Goal: Task Accomplishment & Management: Use online tool/utility

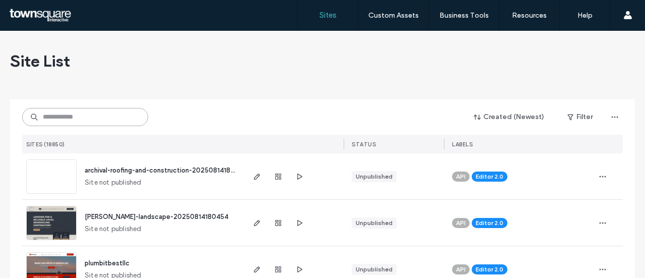
click at [92, 115] on input at bounding box center [85, 117] width 126 height 18
paste input "**********"
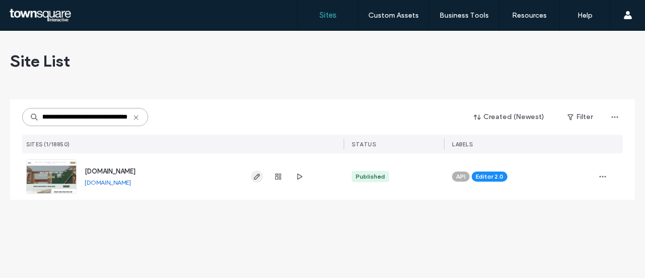
type input "**********"
click at [255, 180] on span "button" at bounding box center [257, 176] width 12 height 12
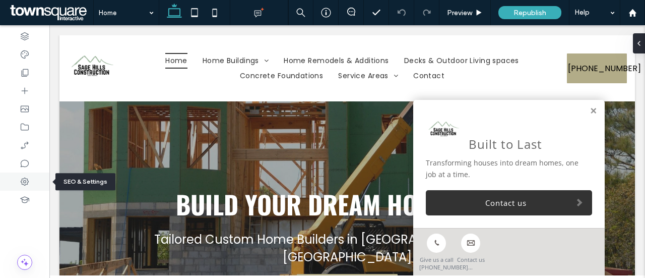
click at [27, 184] on use at bounding box center [25, 181] width 8 height 8
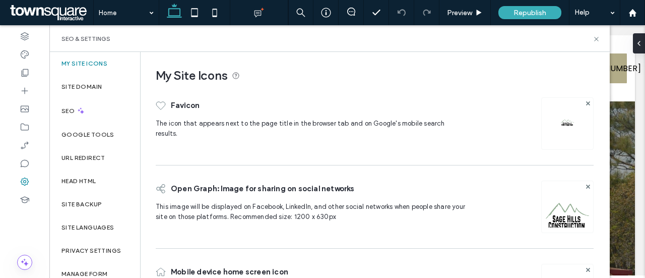
click at [552, 217] on img at bounding box center [566, 220] width 51 height 69
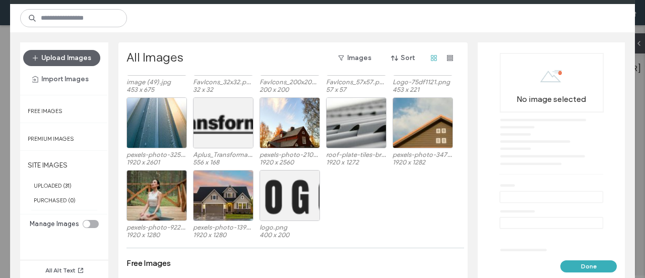
scroll to position [453, 0]
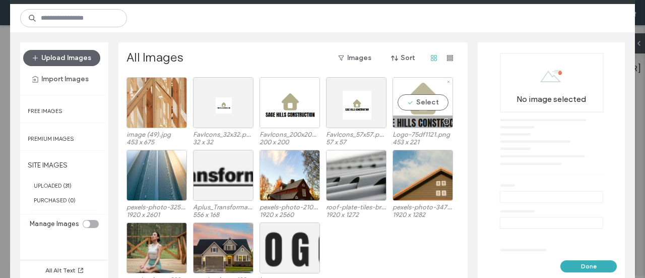
click at [422, 103] on div "Select" at bounding box center [422, 102] width 60 height 51
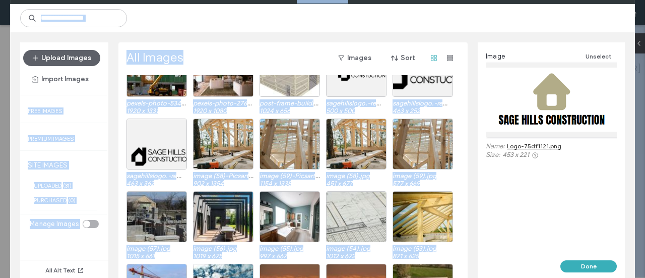
scroll to position [0, 0]
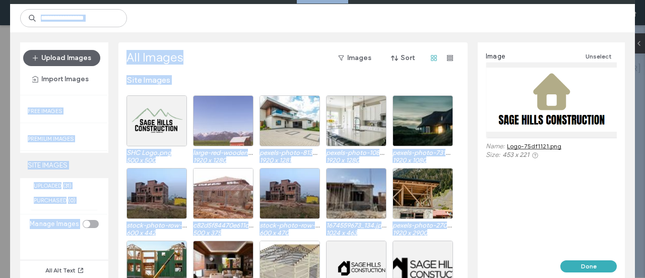
drag, startPoint x: 416, startPoint y: 79, endPoint x: 103, endPoint y: 156, distance: 322.5
click at [0, 70] on html ".wqwq-1{fill:#231f20;} .cls-1q, .cls-2q { fill-rule: evenodd; } .cls-2q { fill:…" at bounding box center [322, 139] width 645 height 278
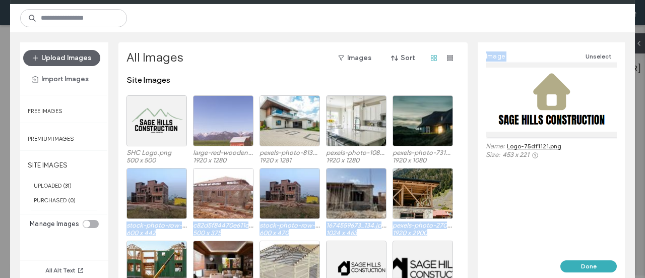
drag, startPoint x: 553, startPoint y: 100, endPoint x: 464, endPoint y: 123, distance: 91.5
click at [464, 123] on div "Upload Images Import Images Free Images Premium Images SITE IMAGES UPLOADED ( 3…" at bounding box center [322, 161] width 625 height 258
click at [582, 266] on button "Done" at bounding box center [588, 266] width 56 height 12
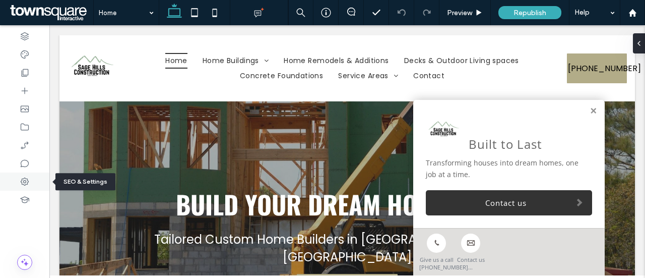
click at [23, 182] on icon at bounding box center [25, 181] width 10 height 10
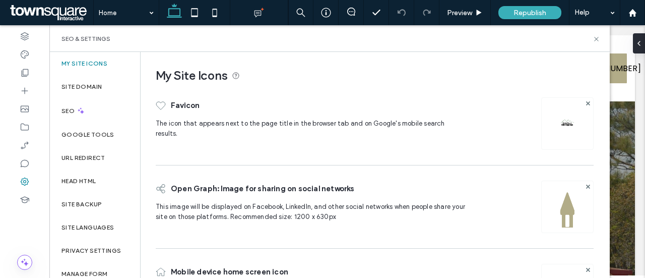
click at [567, 119] on img at bounding box center [567, 123] width 16 height 16
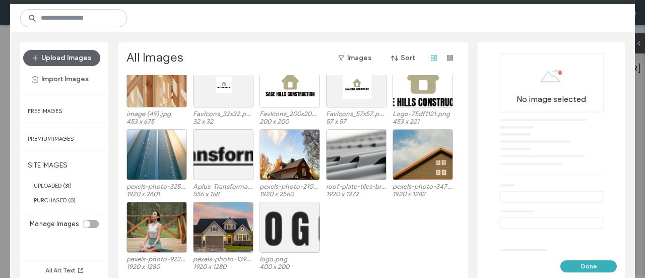
scroll to position [453, 0]
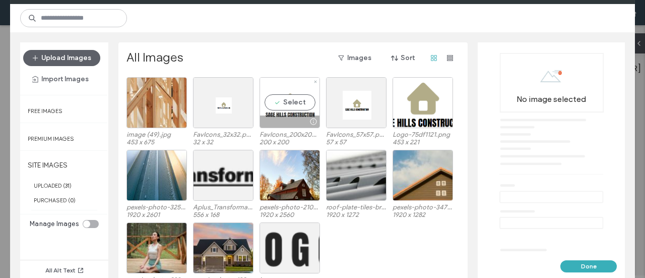
click at [284, 103] on div "Select" at bounding box center [289, 102] width 60 height 51
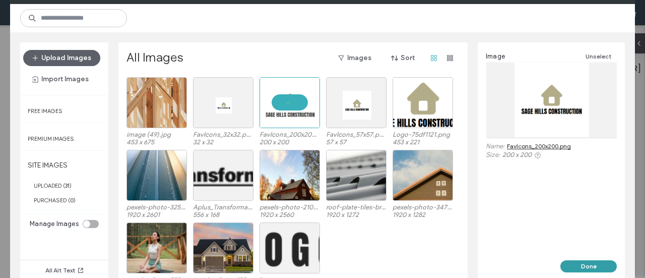
click at [575, 261] on button "Done" at bounding box center [588, 266] width 56 height 12
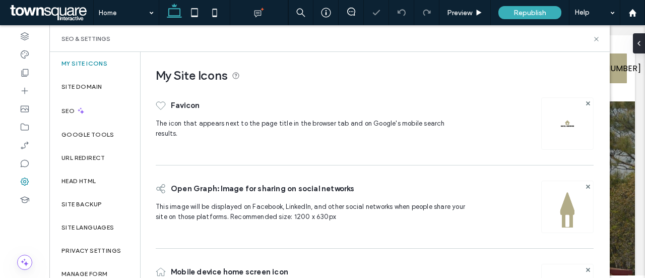
click at [558, 211] on img at bounding box center [566, 220] width 51 height 69
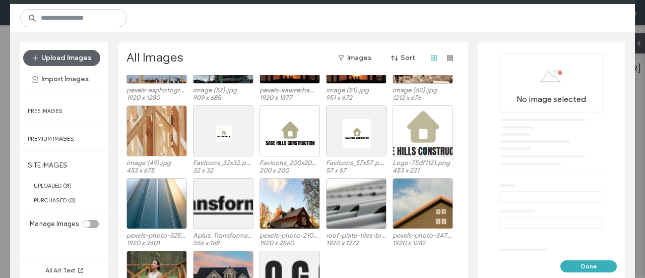
scroll to position [424, 0]
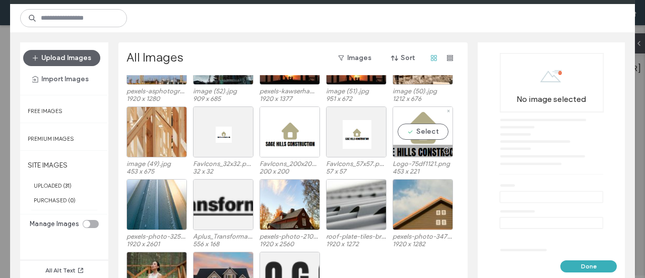
click at [513, 134] on div "No image selected" at bounding box center [551, 152] width 131 height 198
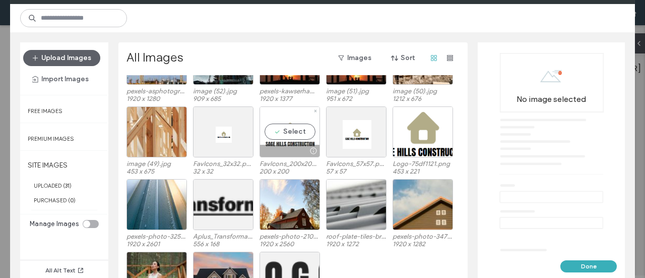
click at [285, 128] on div "Select" at bounding box center [289, 131] width 60 height 51
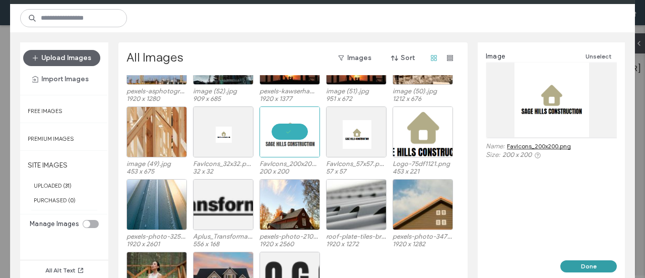
click at [589, 262] on button "Done" at bounding box center [588, 266] width 56 height 12
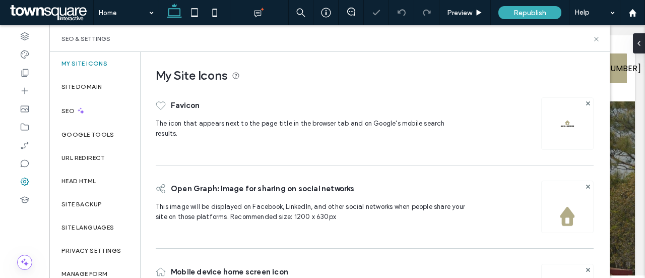
click at [565, 208] on img at bounding box center [566, 220] width 51 height 69
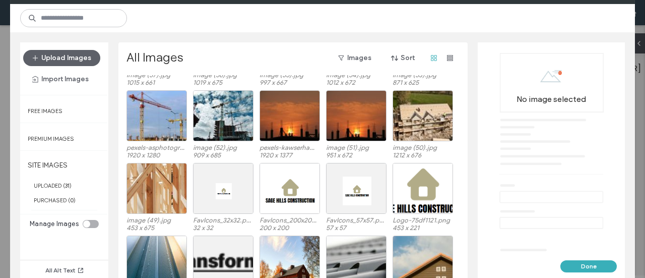
scroll to position [372, 0]
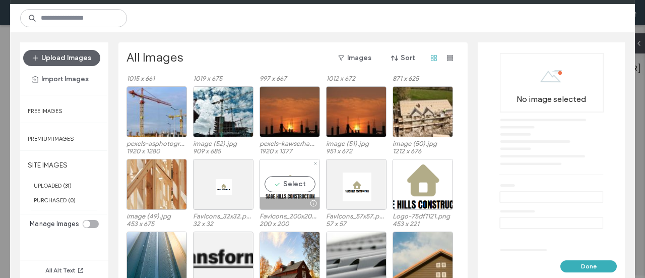
click at [274, 183] on div "Select" at bounding box center [289, 184] width 60 height 51
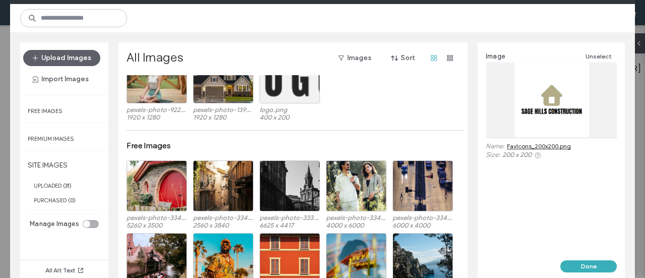
scroll to position [624, 0]
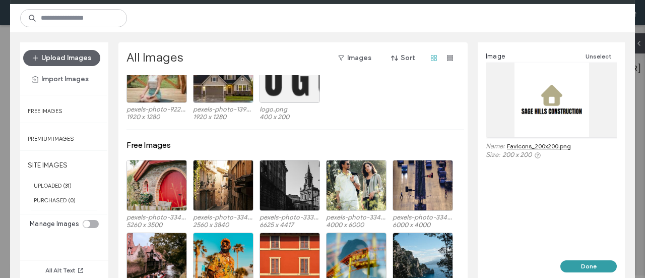
click at [584, 263] on button "Done" at bounding box center [588, 266] width 56 height 12
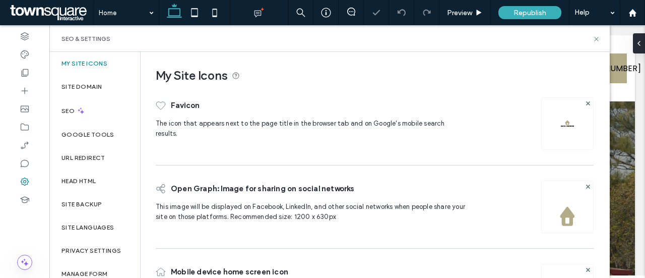
click at [564, 217] on img at bounding box center [566, 220] width 51 height 69
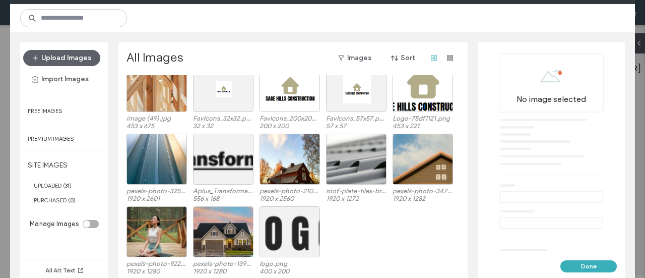
scroll to position [424, 0]
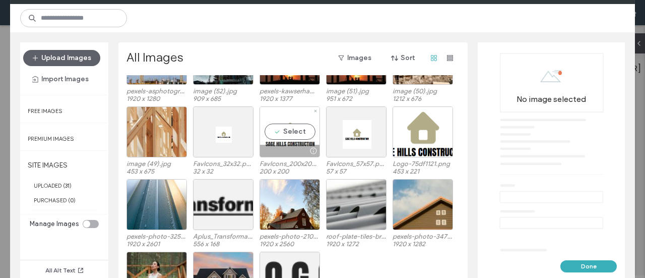
click at [279, 131] on div "Select" at bounding box center [289, 131] width 60 height 51
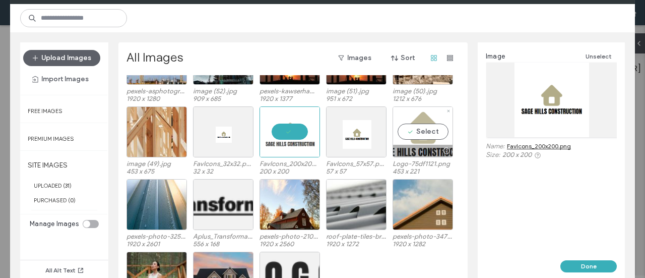
click at [427, 138] on div "Select" at bounding box center [422, 131] width 60 height 51
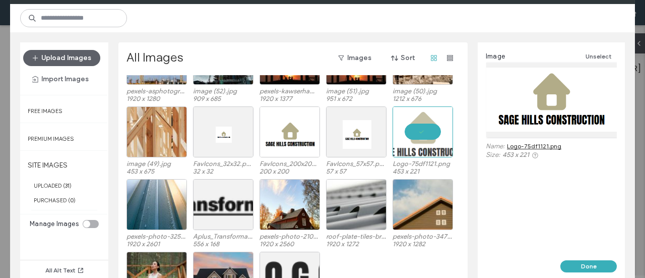
click at [582, 263] on button "Done" at bounding box center [588, 266] width 56 height 12
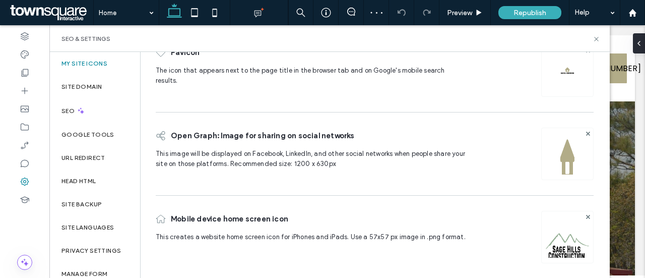
scroll to position [58, 0]
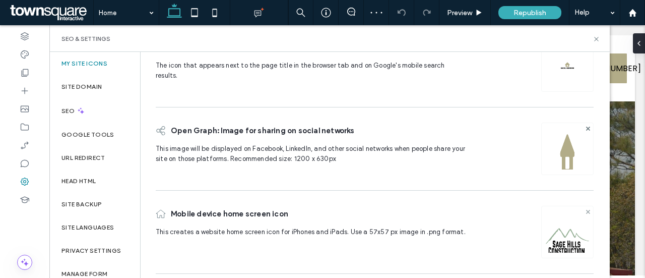
click at [585, 209] on use at bounding box center [587, 211] width 4 height 4
click at [564, 224] on icon at bounding box center [568, 228] width 8 height 8
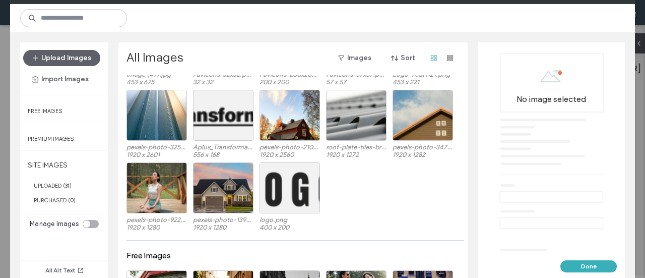
scroll to position [462, 0]
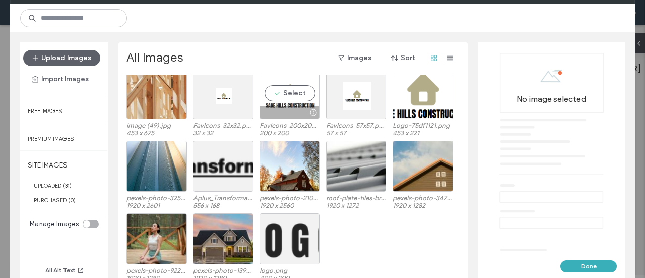
click at [299, 94] on div "Select" at bounding box center [289, 93] width 60 height 51
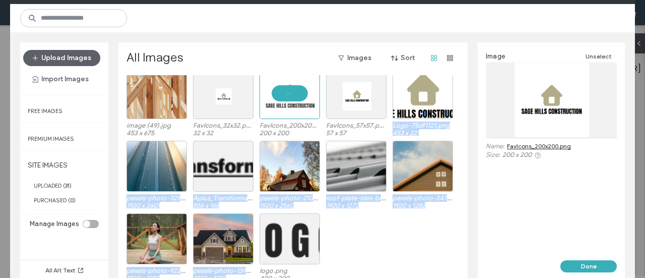
drag, startPoint x: 412, startPoint y: 90, endPoint x: 375, endPoint y: 230, distance: 144.8
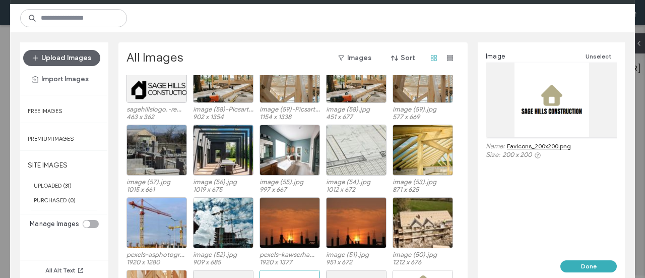
scroll to position [211, 0]
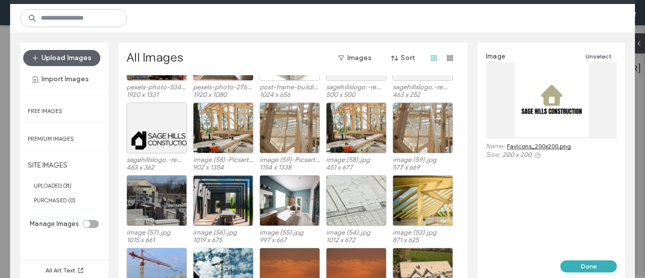
drag, startPoint x: 597, startPoint y: 267, endPoint x: 589, endPoint y: 266, distance: 8.6
click at [597, 267] on button "Done" at bounding box center [588, 266] width 56 height 12
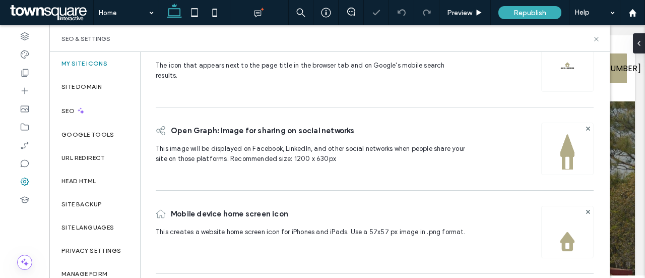
scroll to position [0, 0]
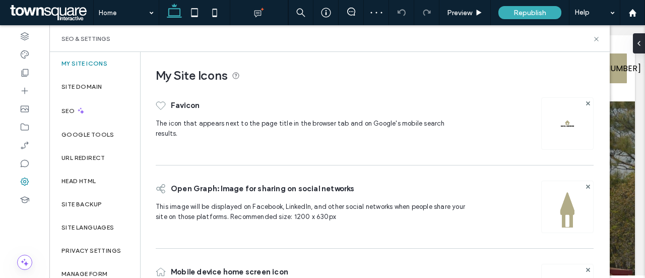
click at [562, 209] on img at bounding box center [566, 220] width 51 height 69
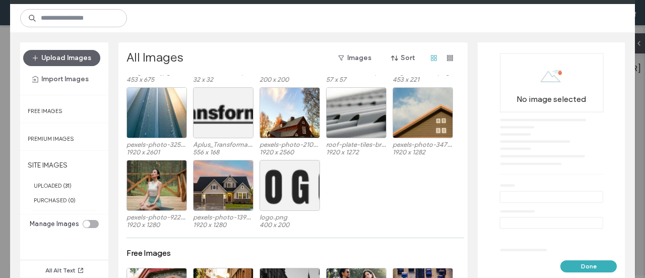
scroll to position [467, 0]
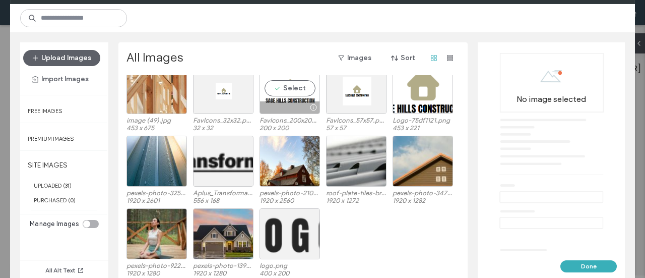
click at [289, 88] on div "Select" at bounding box center [289, 88] width 60 height 51
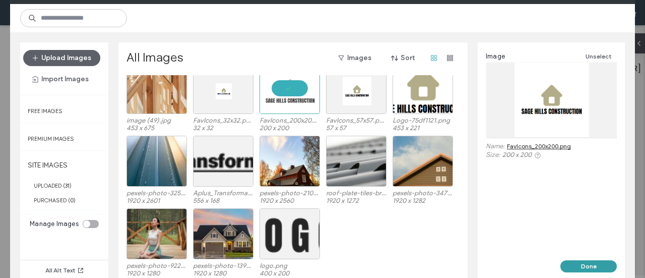
click at [600, 267] on button "Done" at bounding box center [588, 266] width 56 height 12
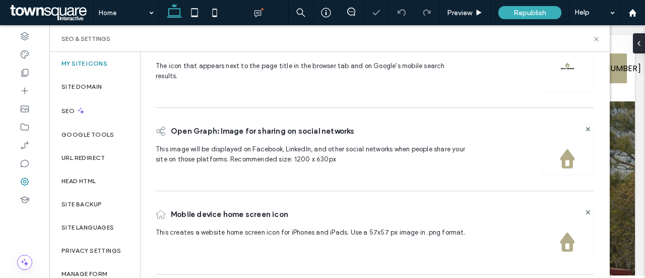
scroll to position [58, 0]
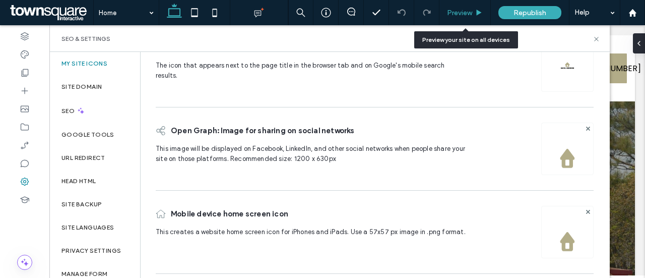
click at [452, 15] on span "Preview" at bounding box center [459, 13] width 25 height 9
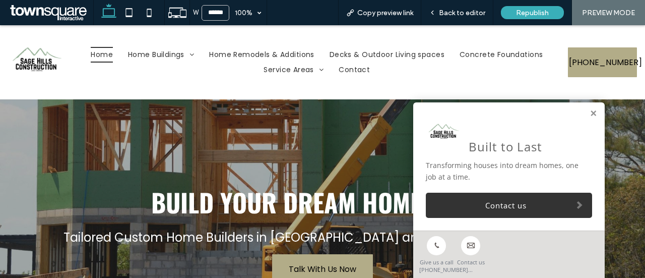
drag, startPoint x: 21, startPoint y: 62, endPoint x: 21, endPoint y: 88, distance: 26.2
click at [21, 62] on img at bounding box center [37, 62] width 58 height 58
click at [458, 9] on span "Back to editor" at bounding box center [462, 13] width 46 height 9
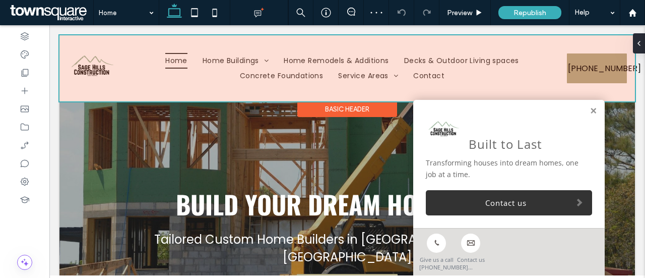
click at [98, 66] on div at bounding box center [346, 68] width 575 height 66
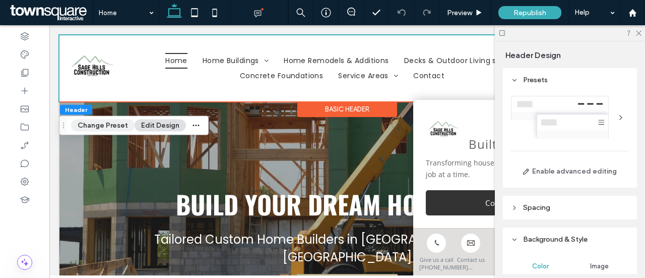
click at [108, 123] on button "Change Preset" at bounding box center [102, 125] width 63 height 12
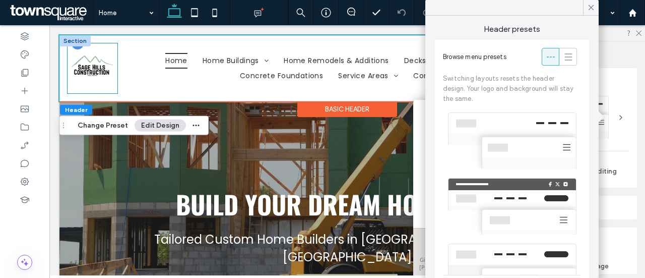
click at [99, 60] on img at bounding box center [92, 68] width 50 height 50
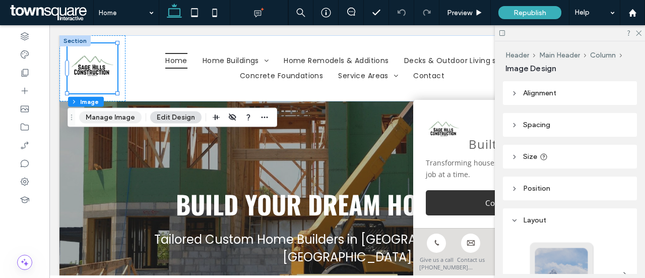
click at [110, 119] on button "Manage Image" at bounding box center [110, 117] width 62 height 12
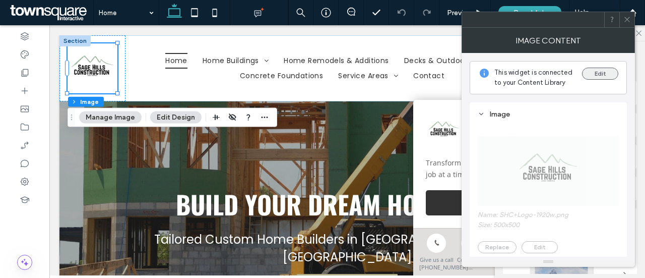
click at [597, 70] on button "Edit" at bounding box center [600, 73] width 36 height 12
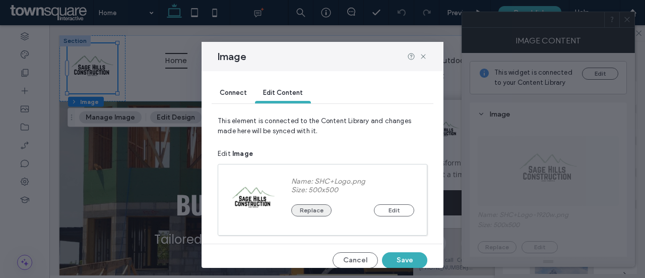
click at [319, 212] on button "Replace" at bounding box center [311, 210] width 40 height 12
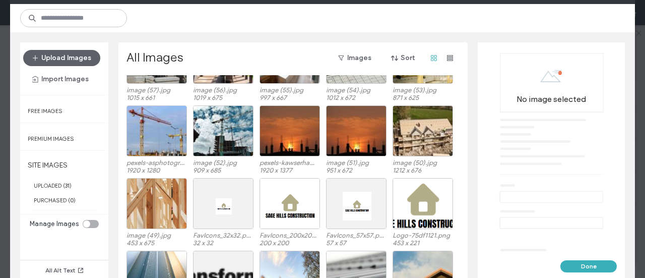
scroll to position [353, 0]
click at [291, 209] on div "Select" at bounding box center [289, 203] width 60 height 51
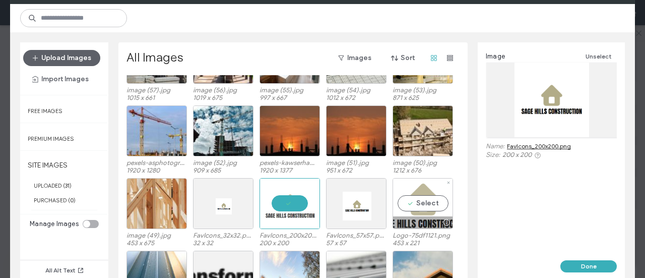
click at [418, 198] on div "Select" at bounding box center [422, 203] width 60 height 51
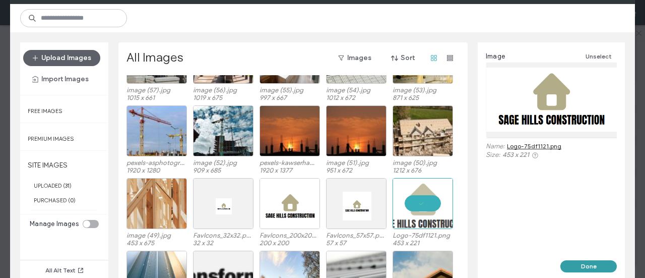
click at [594, 266] on button "Done" at bounding box center [588, 266] width 56 height 12
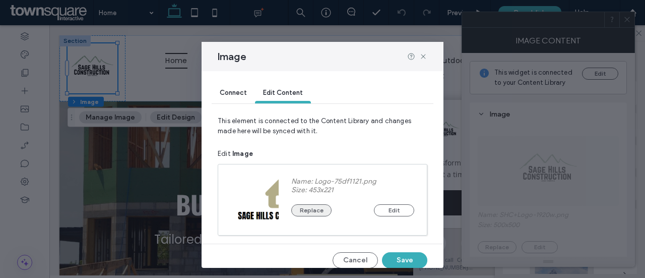
click at [297, 204] on button "Replace" at bounding box center [311, 210] width 40 height 12
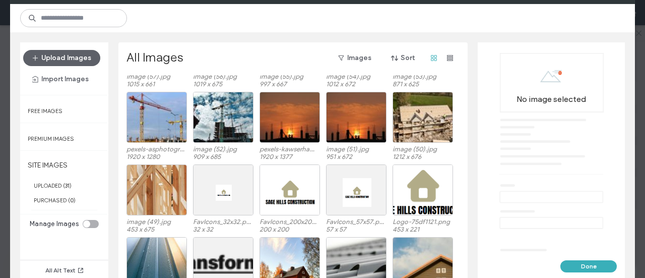
scroll to position [357, 0]
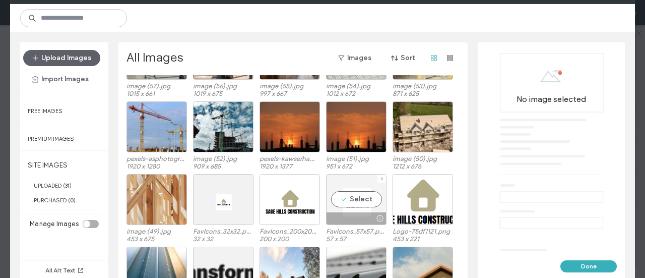
click at [352, 202] on div "Select" at bounding box center [356, 199] width 60 height 51
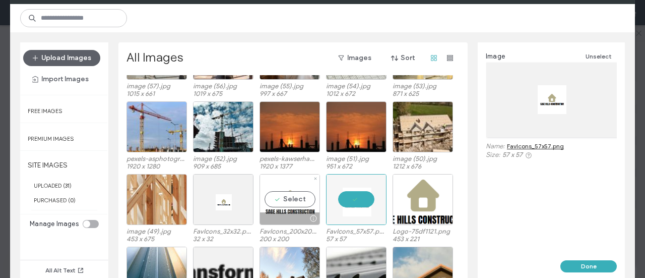
click at [291, 199] on div "Select" at bounding box center [289, 199] width 60 height 51
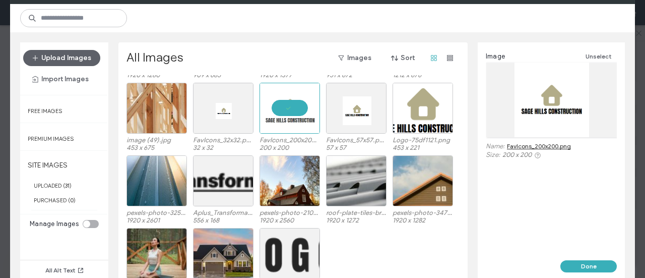
scroll to position [457, 0]
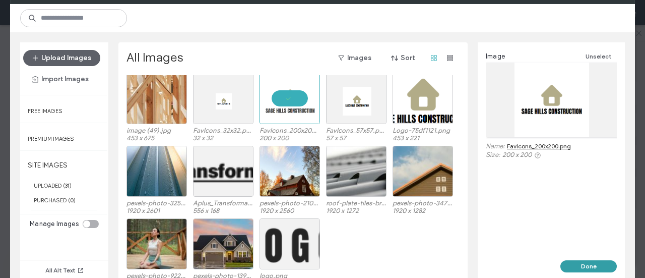
click at [577, 261] on button "Done" at bounding box center [588, 266] width 56 height 12
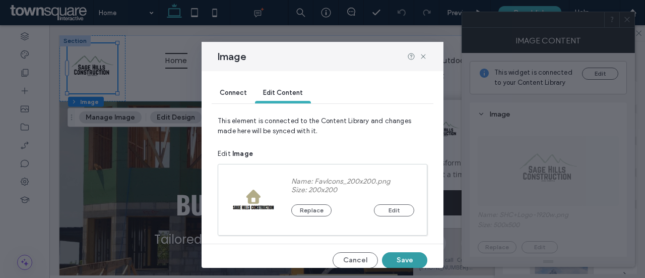
click at [399, 259] on button "Save" at bounding box center [404, 260] width 45 height 16
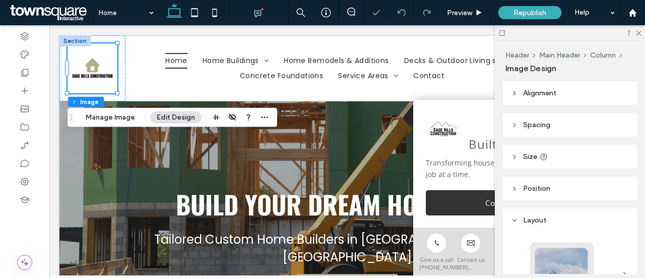
scroll to position [0, 0]
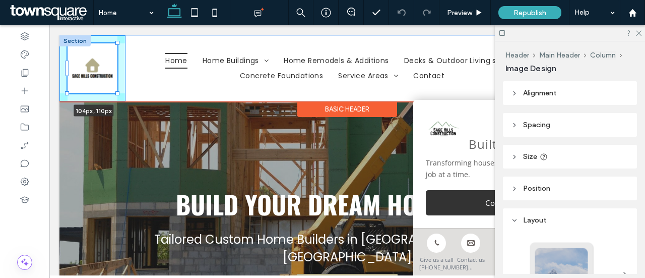
click at [119, 97] on div "104px , 110px Home Home Buildings Post Frame Home Building Barndominiums Constr…" at bounding box center [346, 68] width 575 height 66
type input "**"
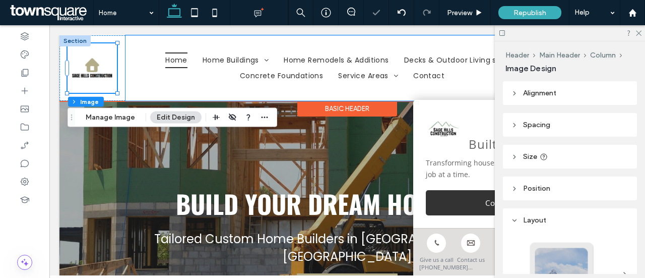
drag, startPoint x: 134, startPoint y: 78, endPoint x: 127, endPoint y: 86, distance: 10.7
click at [134, 80] on ul "Home Home Buildings Post Frame Home Building Barndominiums Construction Archite…" at bounding box center [341, 67] width 417 height 31
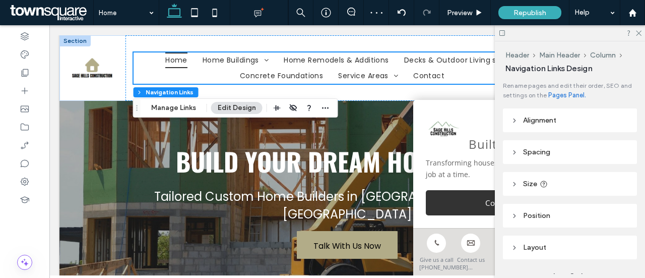
scroll to position [101, 0]
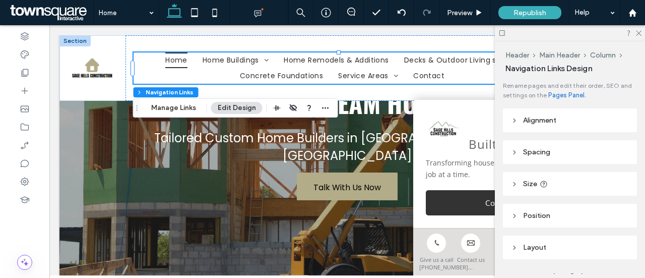
click at [437, 118] on img at bounding box center [444, 130] width 36 height 36
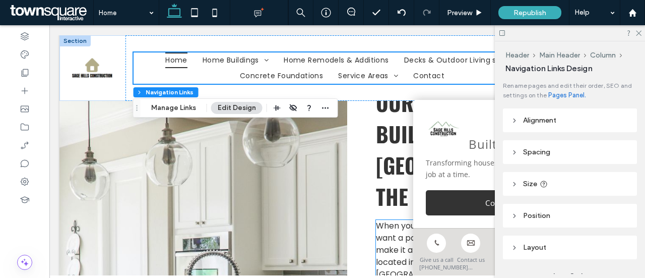
scroll to position [504, 0]
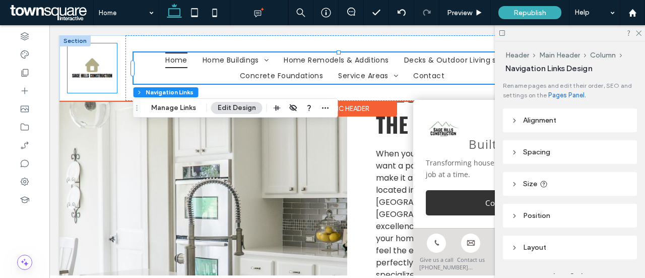
drag, startPoint x: 85, startPoint y: 68, endPoint x: 136, endPoint y: 84, distance: 54.3
click at [85, 68] on img at bounding box center [91, 67] width 49 height 49
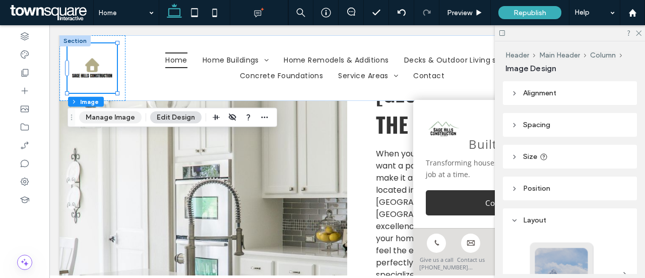
click at [113, 118] on button "Manage Image" at bounding box center [110, 117] width 62 height 12
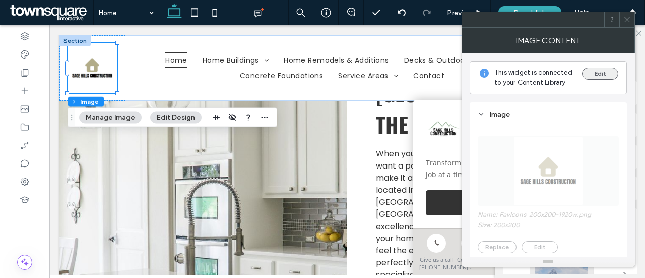
click at [606, 70] on button "Edit" at bounding box center [600, 73] width 36 height 12
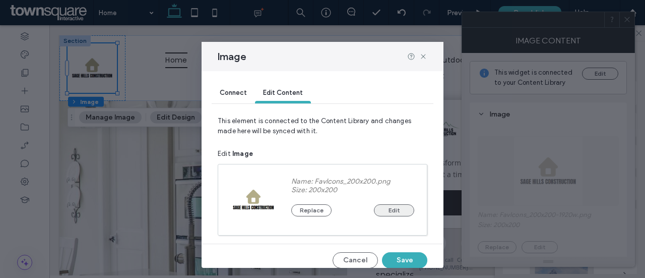
click at [378, 204] on button "Edit" at bounding box center [394, 210] width 40 height 12
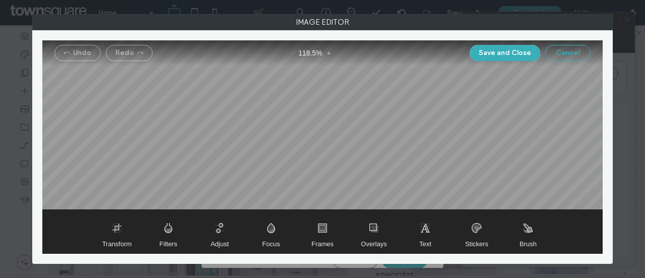
click at [583, 53] on button "Cancel" at bounding box center [567, 53] width 45 height 16
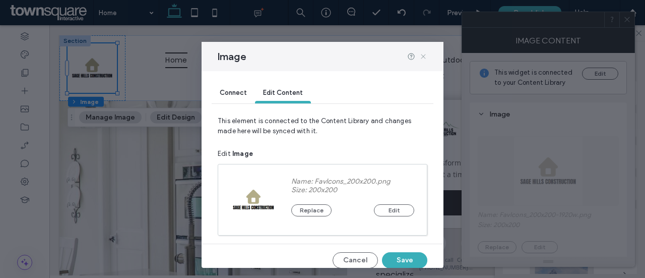
click at [421, 56] on icon at bounding box center [423, 56] width 8 height 8
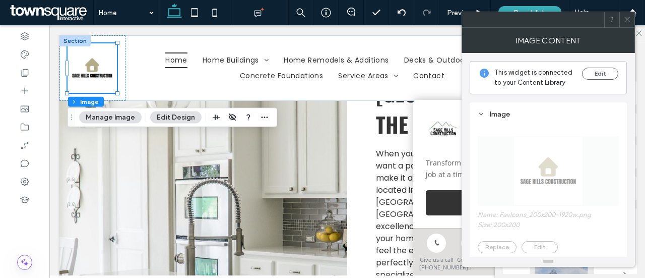
click at [441, 114] on img at bounding box center [444, 130] width 36 height 36
click at [608, 68] on button "Edit" at bounding box center [600, 73] width 36 height 12
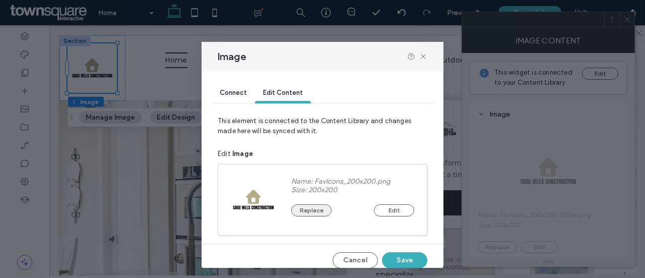
click at [307, 207] on button "Replace" at bounding box center [311, 210] width 40 height 12
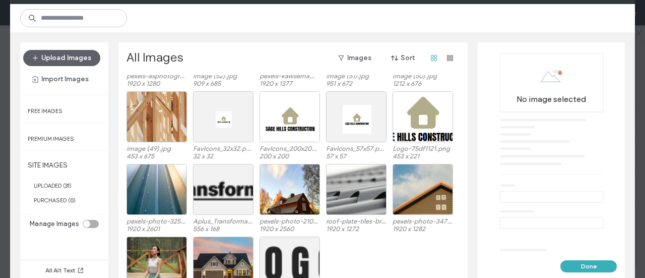
scroll to position [412, 0]
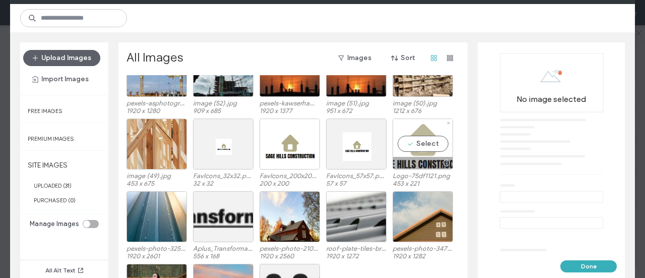
drag, startPoint x: 411, startPoint y: 154, endPoint x: 399, endPoint y: 121, distance: 34.4
click at [399, 121] on div "Select" at bounding box center [422, 143] width 60 height 51
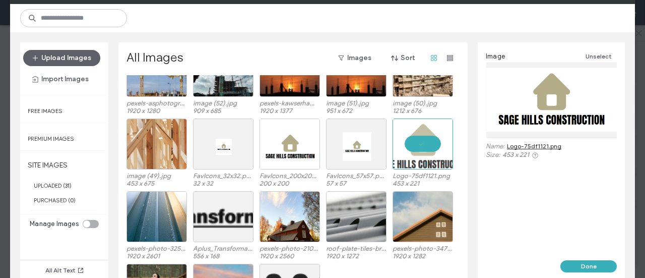
click at [546, 101] on div at bounding box center [551, 99] width 131 height 75
click at [547, 100] on div at bounding box center [551, 99] width 131 height 75
click at [554, 95] on div at bounding box center [551, 99] width 131 height 75
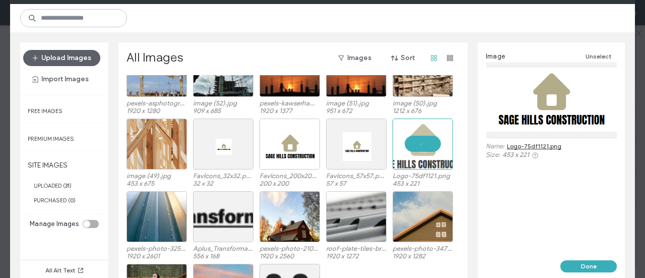
click at [554, 95] on div at bounding box center [551, 99] width 131 height 75
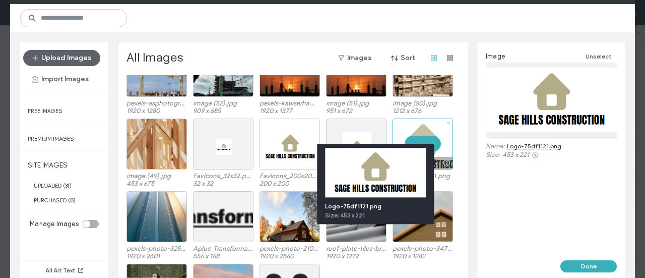
click at [445, 162] on div at bounding box center [446, 163] width 13 height 8
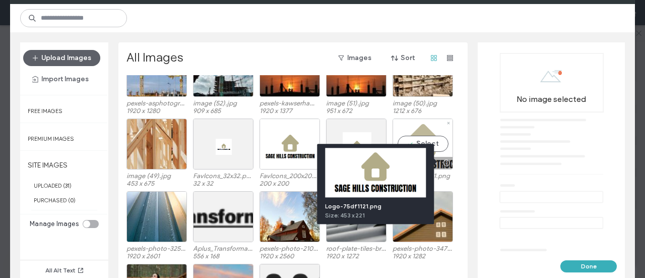
click at [445, 162] on div at bounding box center [446, 163] width 13 height 8
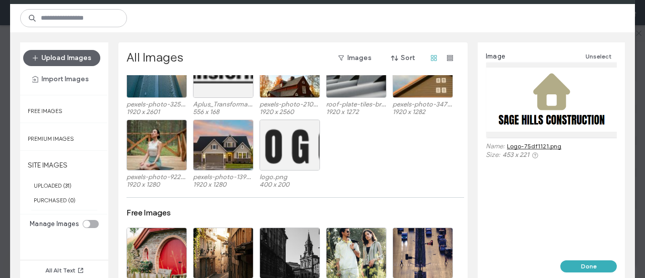
scroll to position [613, 0]
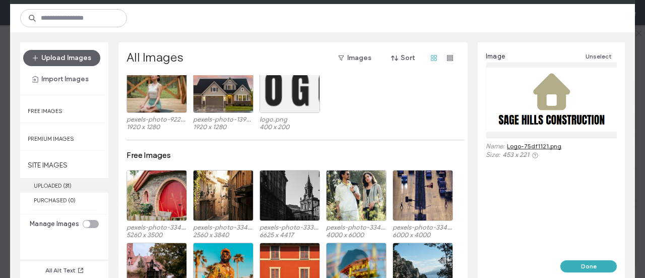
click at [57, 179] on label "UPLOADED ( 31 )" at bounding box center [64, 185] width 88 height 15
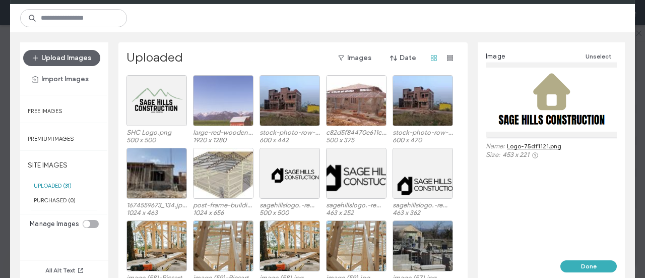
scroll to position [85, 0]
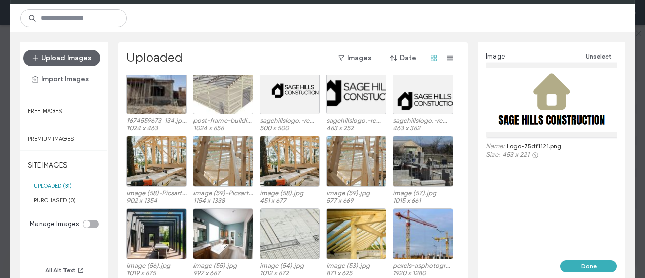
click at [554, 105] on div at bounding box center [551, 99] width 131 height 75
drag, startPoint x: 554, startPoint y: 105, endPoint x: 576, endPoint y: 102, distance: 21.8
click at [576, 102] on div at bounding box center [551, 99] width 131 height 75
click at [573, 264] on button "Done" at bounding box center [588, 266] width 56 height 12
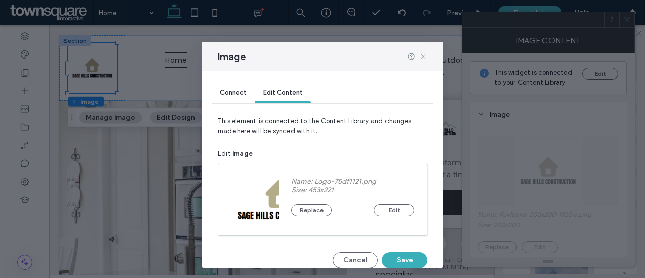
click at [424, 55] on icon at bounding box center [423, 56] width 8 height 8
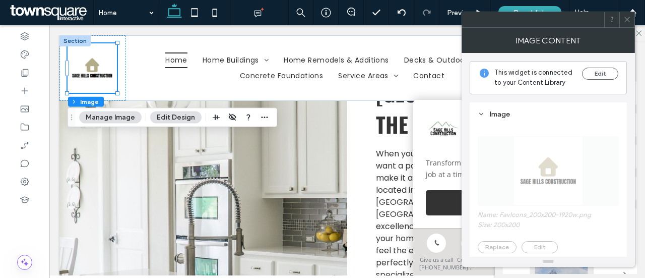
click at [626, 19] on icon at bounding box center [627, 20] width 8 height 8
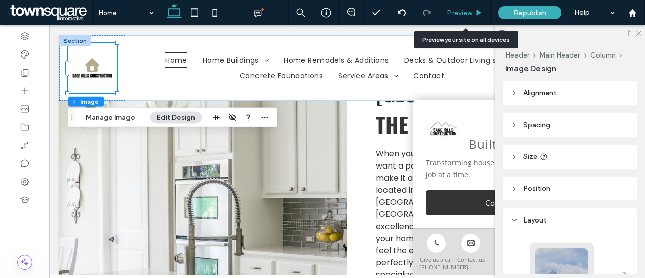
click at [452, 6] on div "Preview" at bounding box center [464, 12] width 51 height 25
click at [471, 14] on span "Preview" at bounding box center [459, 13] width 25 height 9
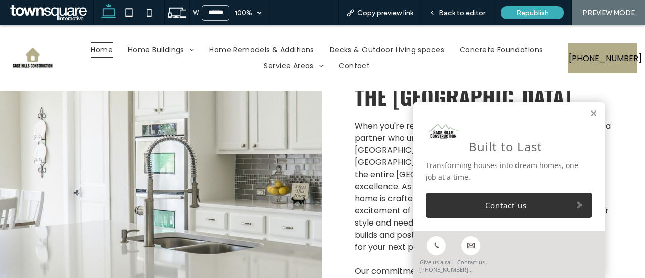
click at [33, 52] on img at bounding box center [32, 57] width 49 height 49
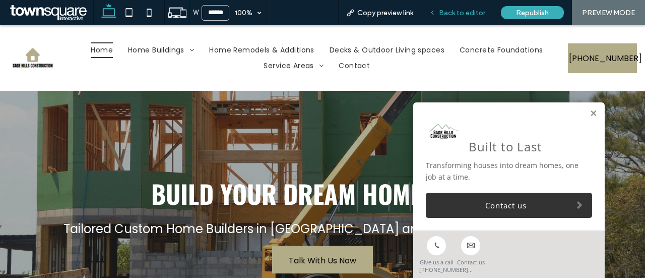
click at [465, 12] on span "Back to editor" at bounding box center [462, 13] width 46 height 9
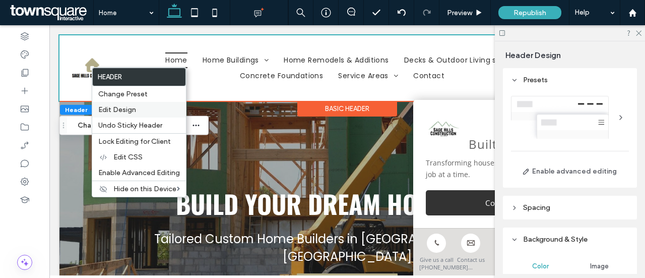
click at [122, 109] on span "Edit Design" at bounding box center [117, 109] width 38 height 9
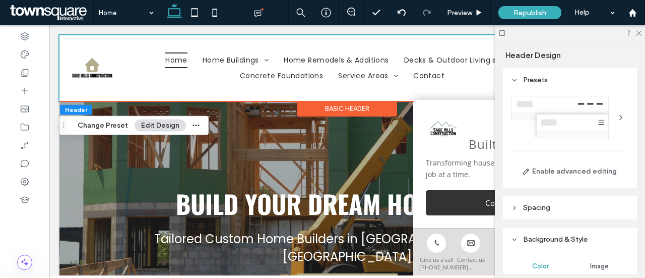
click at [157, 125] on button "Edit Design" at bounding box center [159, 125] width 51 height 12
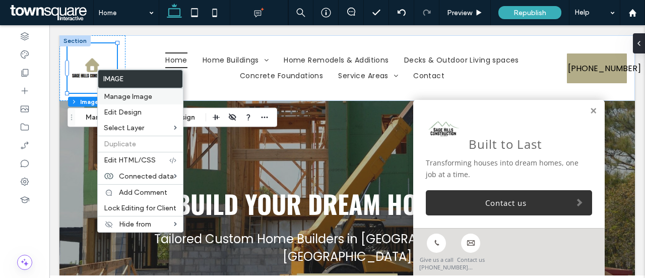
click at [119, 96] on span "Manage Image" at bounding box center [128, 96] width 48 height 9
